Goal: Find specific fact: Find specific fact

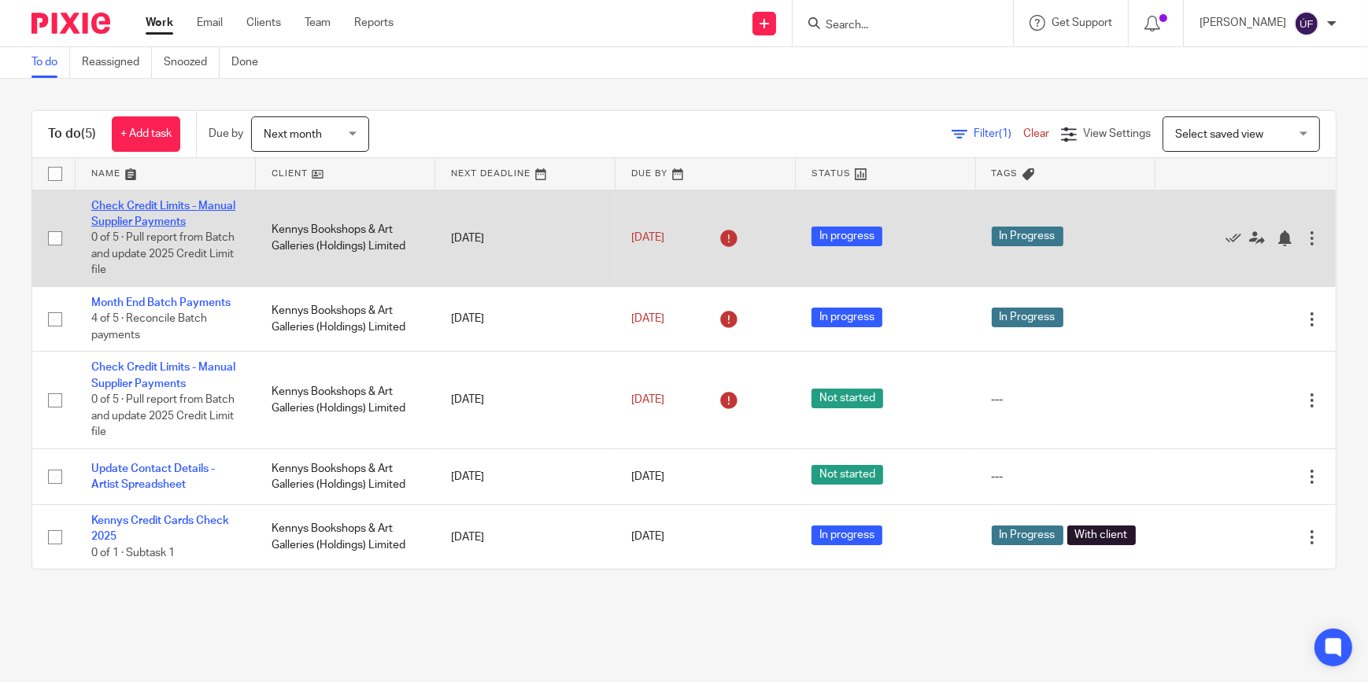
click at [198, 203] on link "Check Credit Limits - Manual Supplier Payments" at bounding box center [163, 214] width 144 height 27
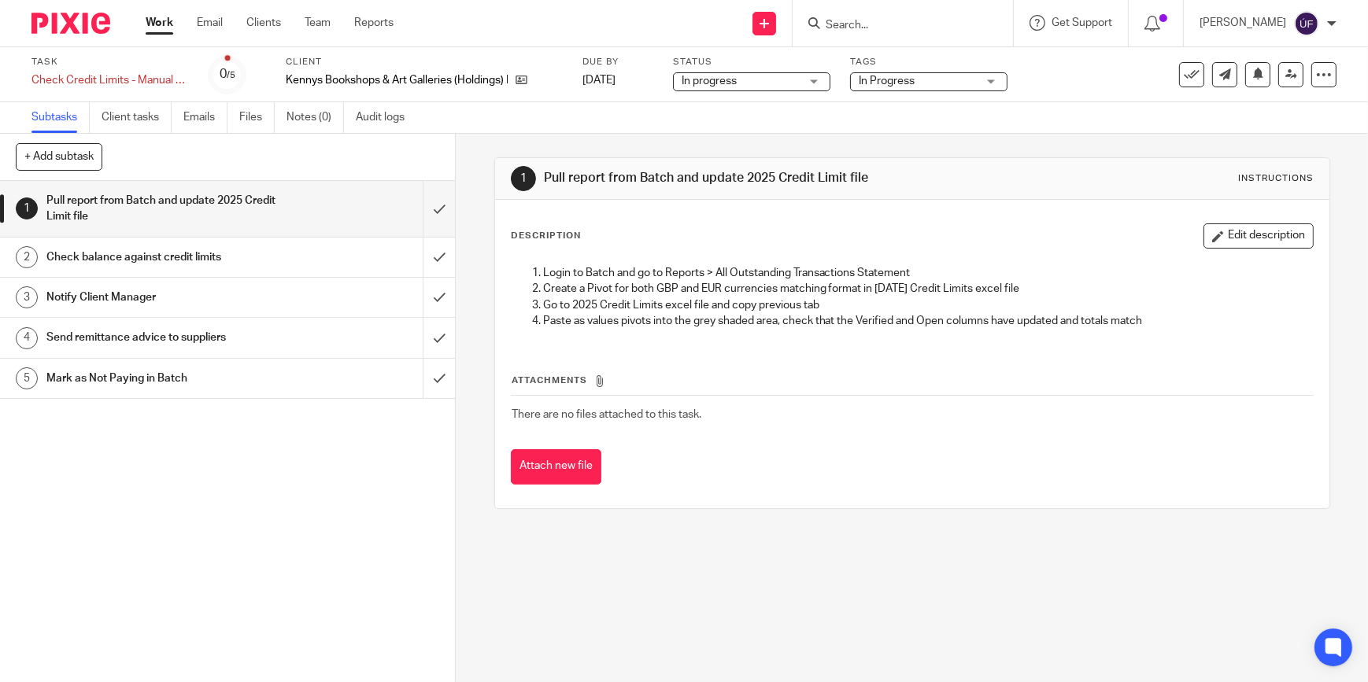
click at [320, 255] on div "Check balance against credit limits" at bounding box center [226, 258] width 361 height 24
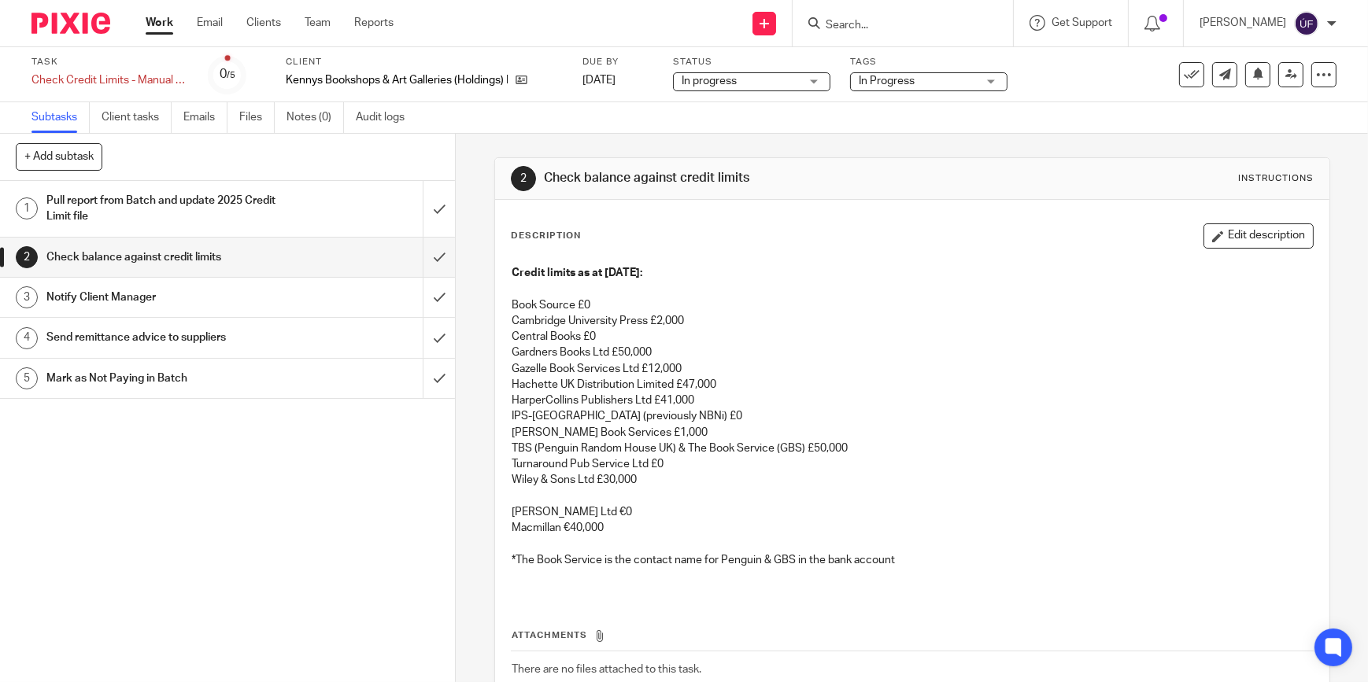
click at [294, 301] on div "Notify Client Manager" at bounding box center [226, 298] width 361 height 24
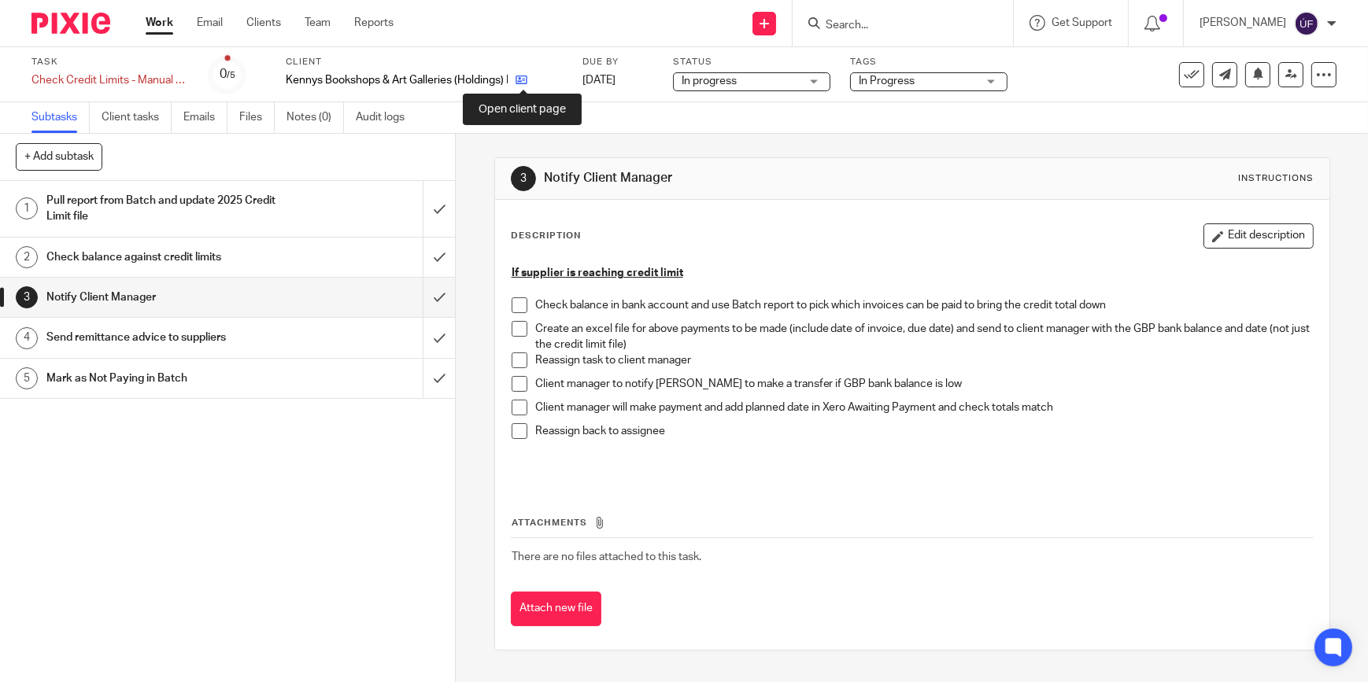
click at [522, 83] on icon at bounding box center [521, 80] width 12 height 12
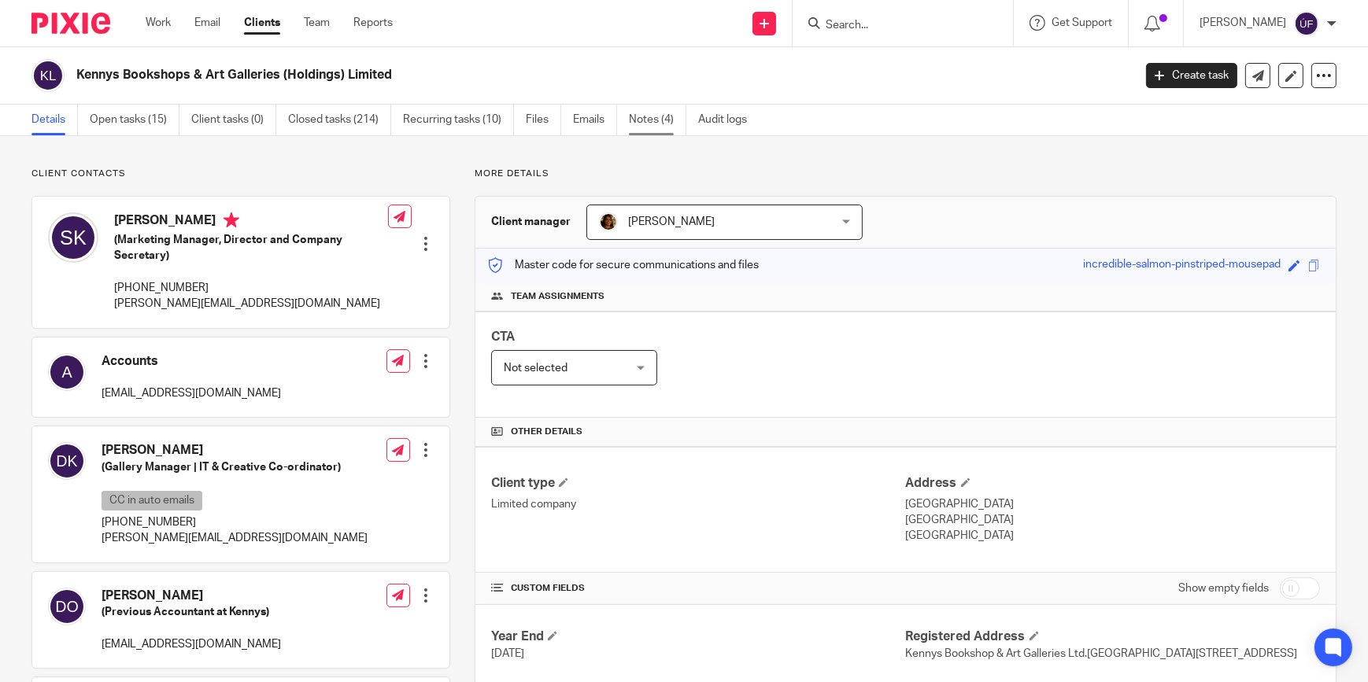
click at [640, 124] on link "Notes (4)" at bounding box center [657, 120] width 57 height 31
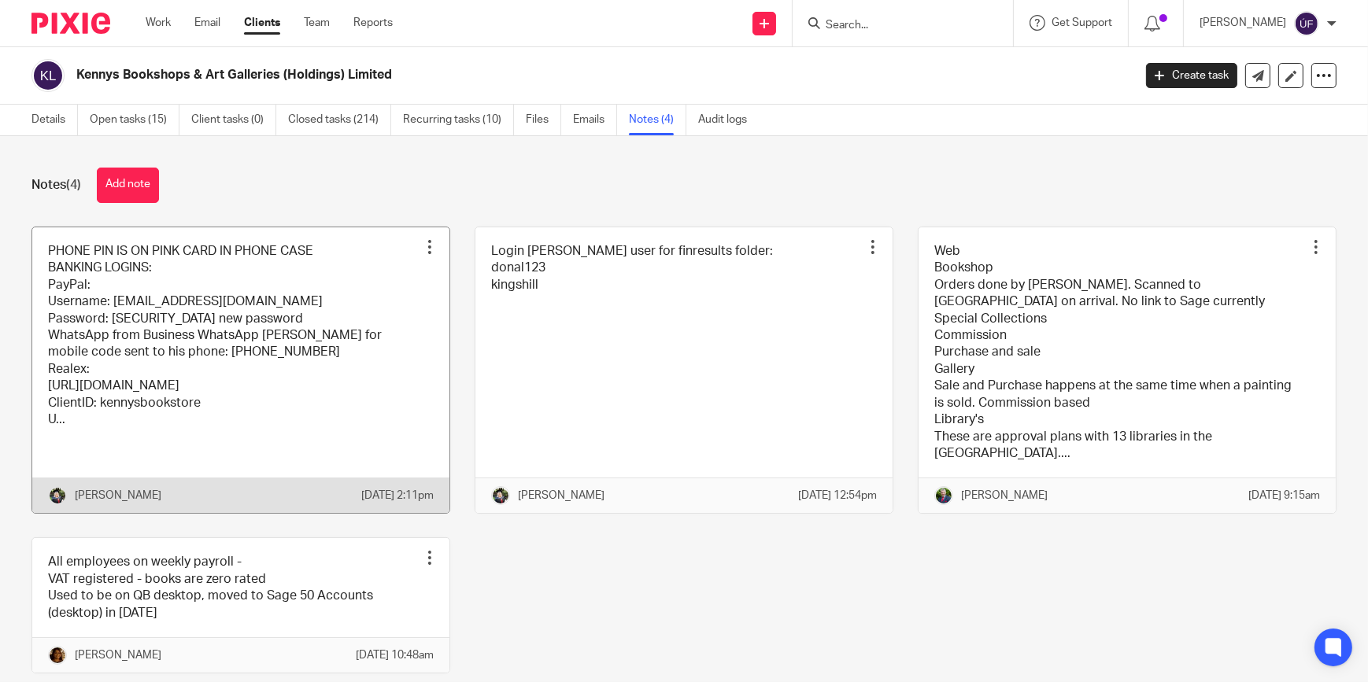
click at [210, 363] on link at bounding box center [240, 370] width 417 height 286
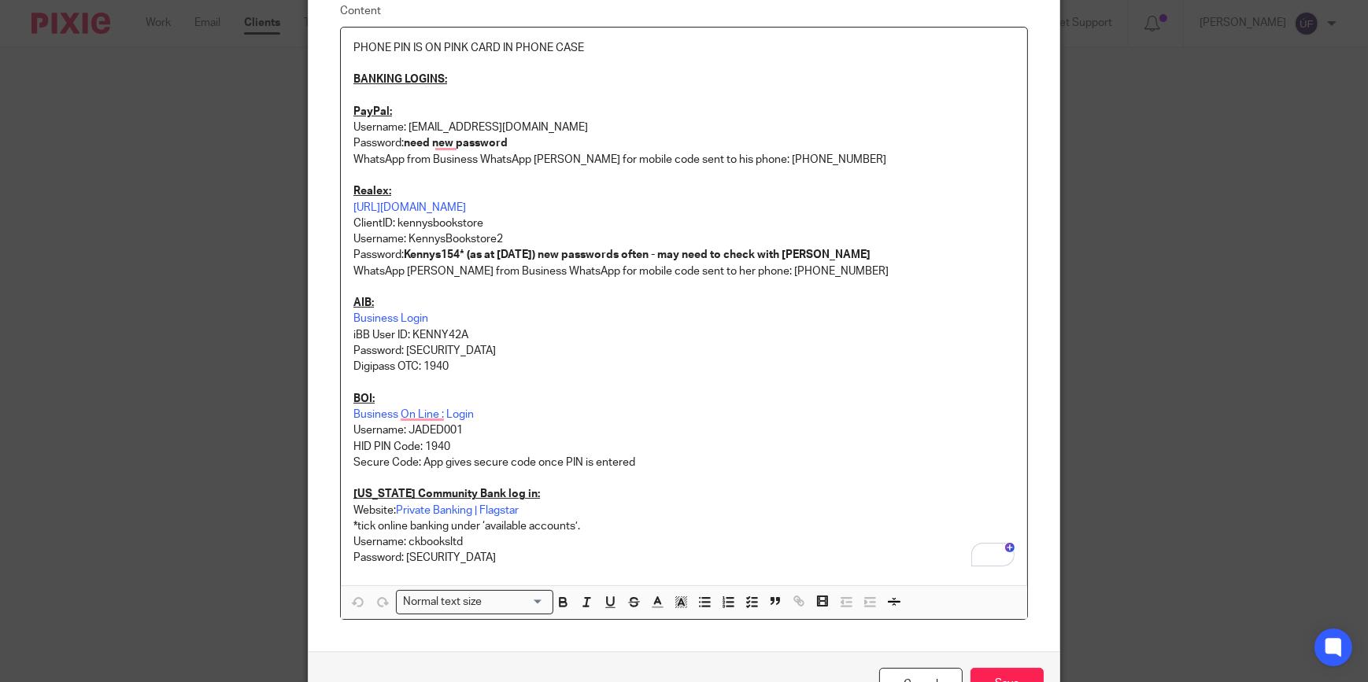
scroll to position [142, 0]
click at [442, 430] on p "Username: JADED001" at bounding box center [683, 430] width 661 height 16
copy p "JADED001"
